Goal: Task Accomplishment & Management: Manage account settings

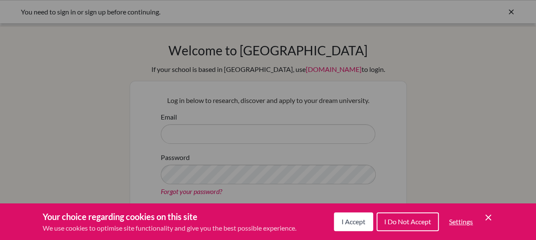
click at [415, 225] on span "I Do Not Accept" at bounding box center [407, 222] width 47 height 8
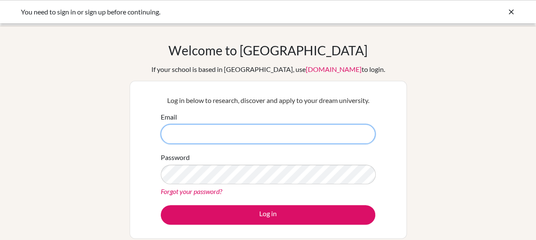
click at [254, 135] on input "Email" at bounding box center [268, 134] width 214 height 20
type input "emily.ramirez@students.aobajapan.jp"
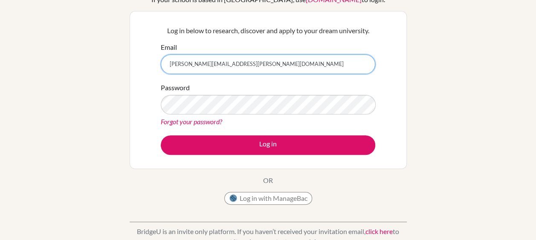
scroll to position [69, 0]
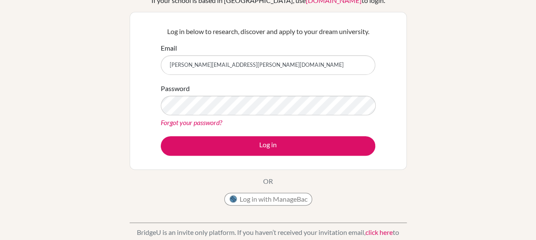
click at [210, 122] on link "Forgot your password?" at bounding box center [191, 123] width 61 height 8
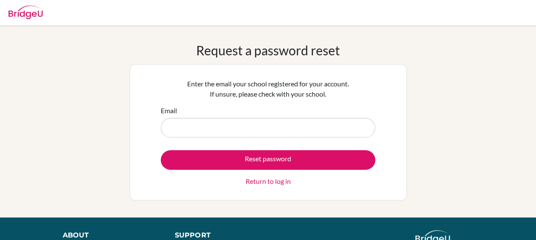
click at [222, 129] on input "Email" at bounding box center [268, 128] width 214 height 20
type input "[PERSON_NAME][EMAIL_ADDRESS][PERSON_NAME][DOMAIN_NAME]"
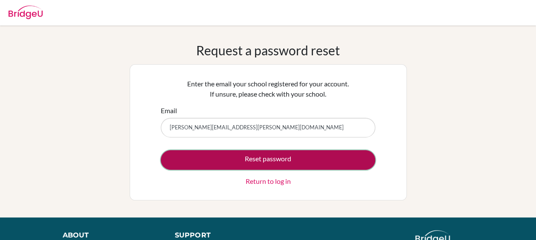
click at [226, 160] on button "Reset password" at bounding box center [268, 160] width 214 height 20
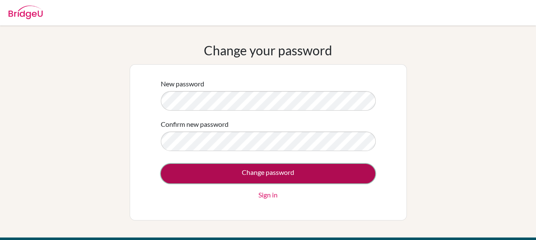
click at [218, 168] on input "Change password" at bounding box center [268, 174] width 214 height 20
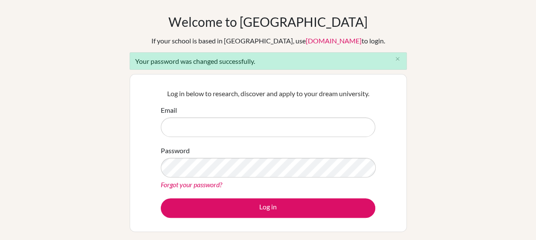
scroll to position [30, 0]
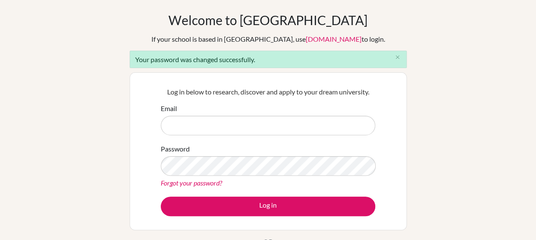
click at [284, 125] on input "Email" at bounding box center [268, 126] width 214 height 20
click at [217, 125] on input "Email" at bounding box center [268, 126] width 214 height 20
type input "[PERSON_NAME][EMAIL_ADDRESS][PERSON_NAME][DOMAIN_NAME]"
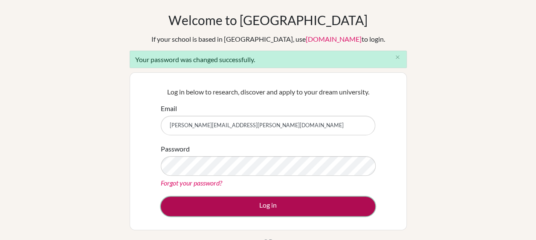
click at [244, 203] on button "Log in" at bounding box center [268, 207] width 214 height 20
